Goal: Transaction & Acquisition: Purchase product/service

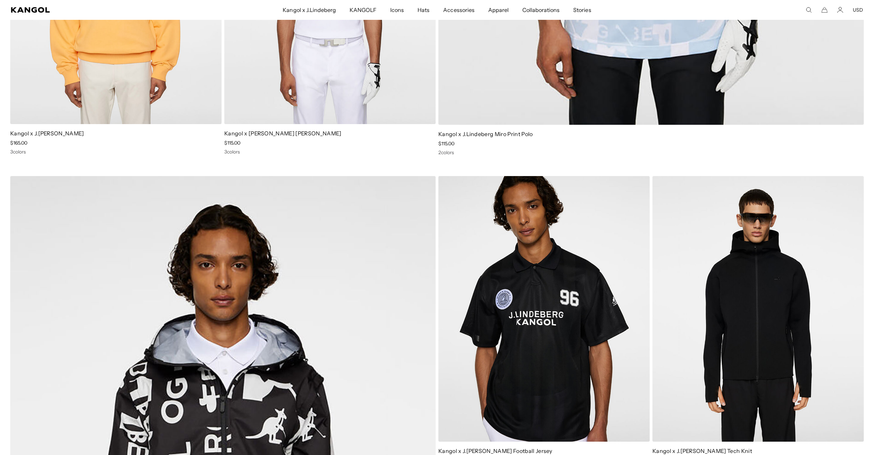
scroll to position [520, 0]
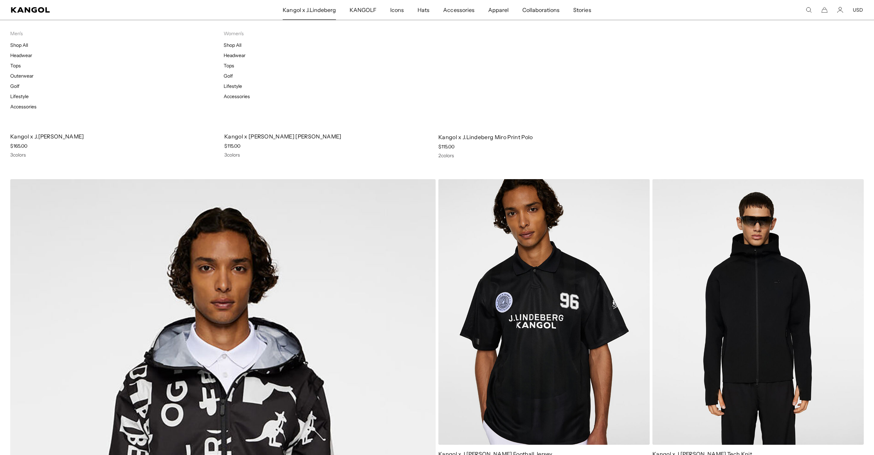
click at [325, 9] on span "Kangol x J.Lindeberg" at bounding box center [309, 10] width 53 height 20
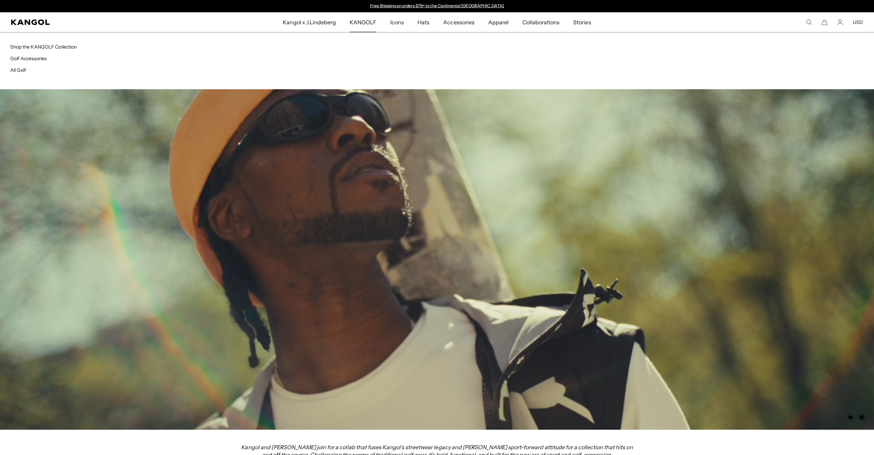
click at [374, 23] on span "KANGOLF" at bounding box center [363, 22] width 27 height 20
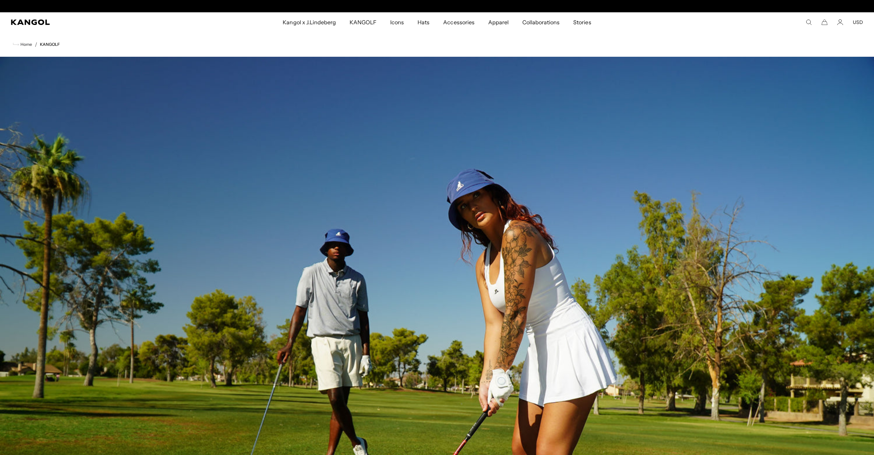
scroll to position [0, 141]
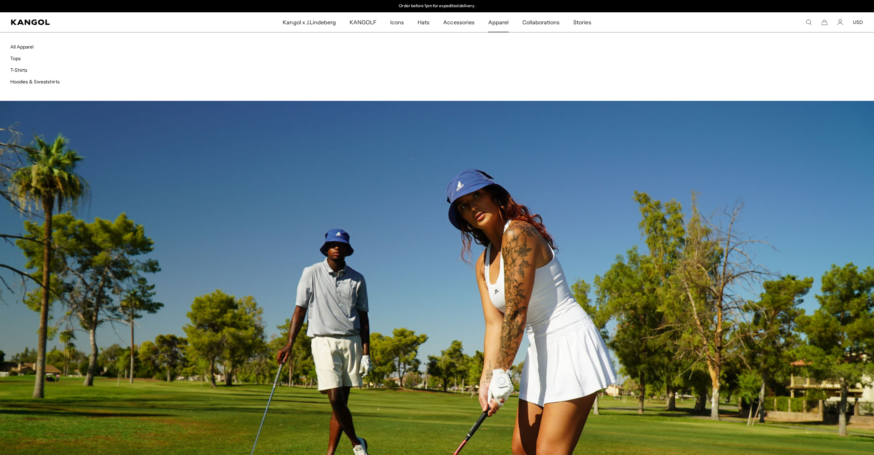
click at [491, 24] on span "Apparel" at bounding box center [498, 22] width 20 height 20
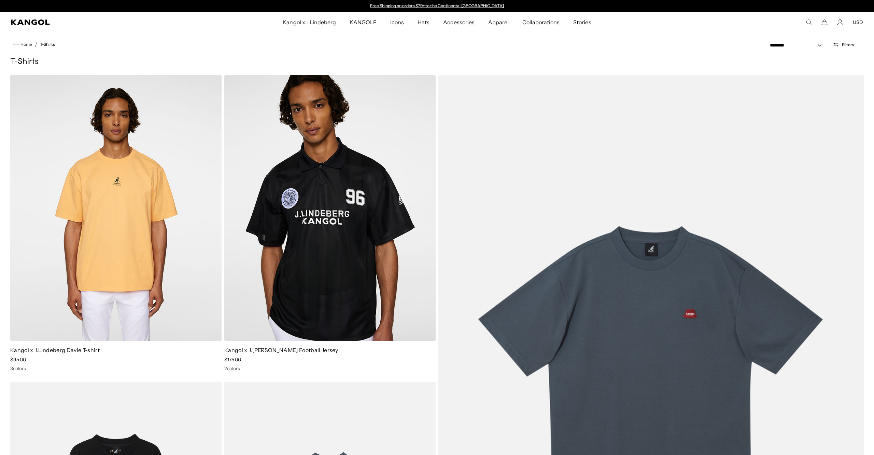
click at [317, 55] on nav "Home / T-Shirts" at bounding box center [437, 44] width 874 height 25
